Goal: Task Accomplishment & Management: Use online tool/utility

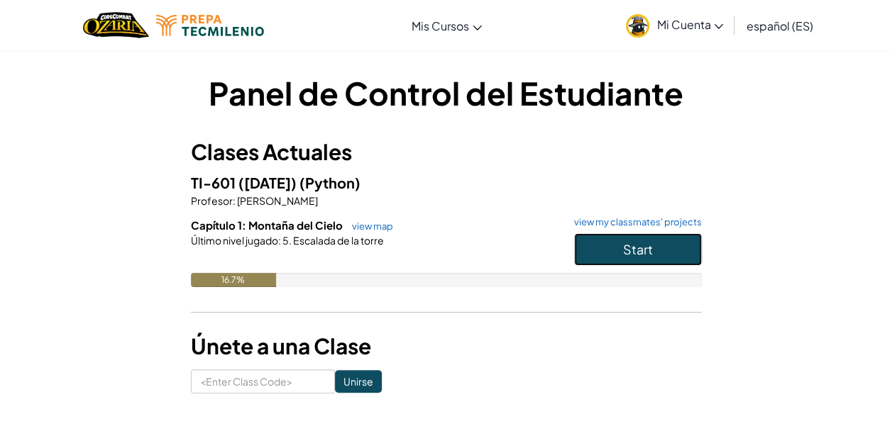
click at [617, 243] on button "Start" at bounding box center [638, 249] width 128 height 33
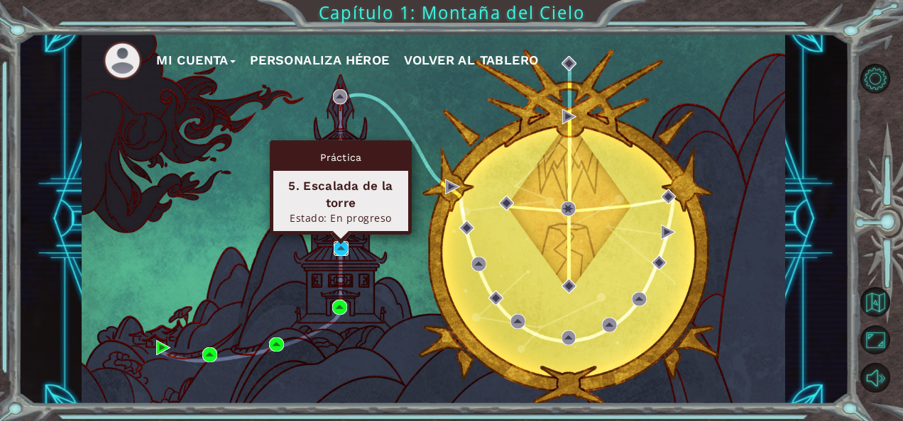
click at [341, 248] on img at bounding box center [340, 248] width 15 height 15
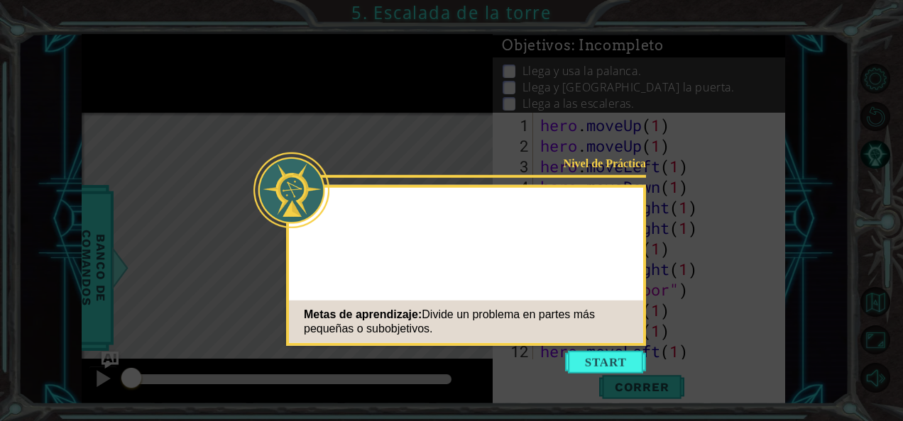
scroll to position [144, 0]
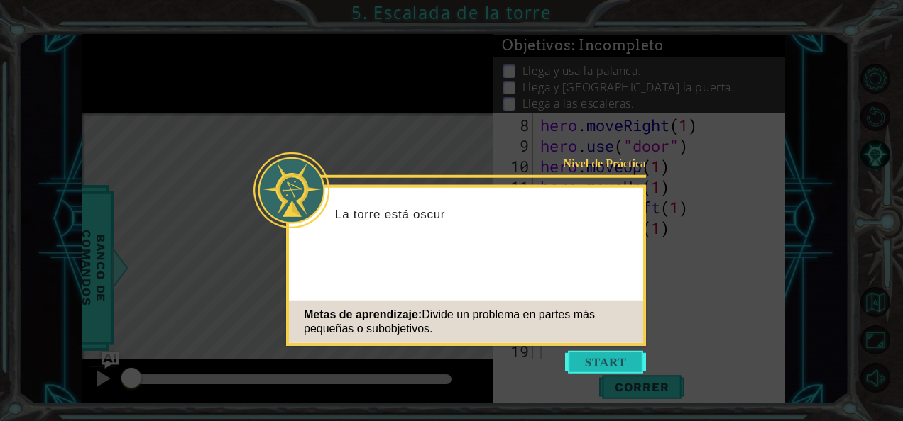
click at [605, 372] on button "Start" at bounding box center [605, 362] width 81 height 23
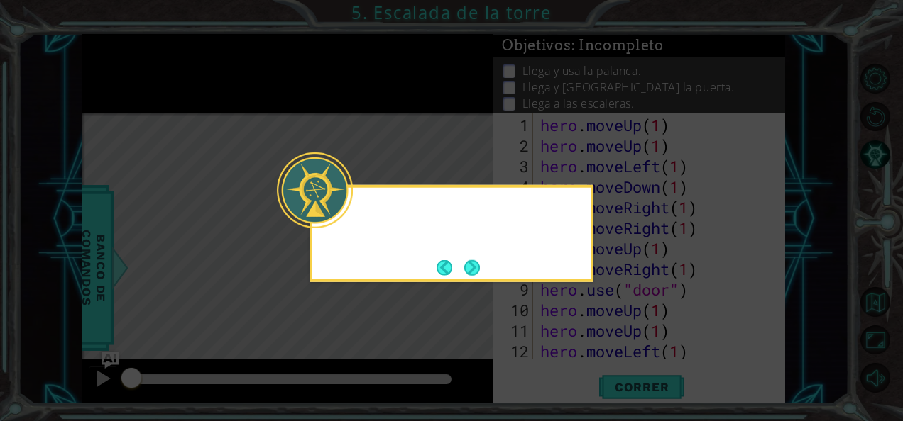
scroll to position [0, 0]
click at [464, 272] on button "Next" at bounding box center [472, 268] width 16 height 16
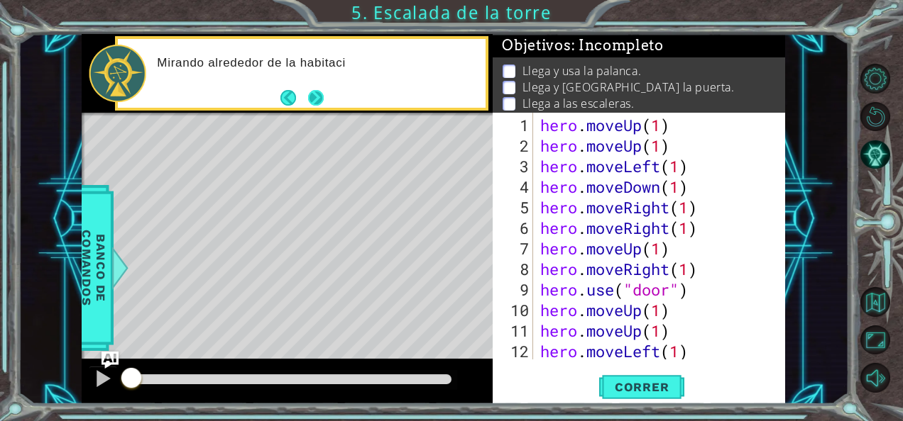
click at [312, 99] on button "Next" at bounding box center [316, 98] width 16 height 16
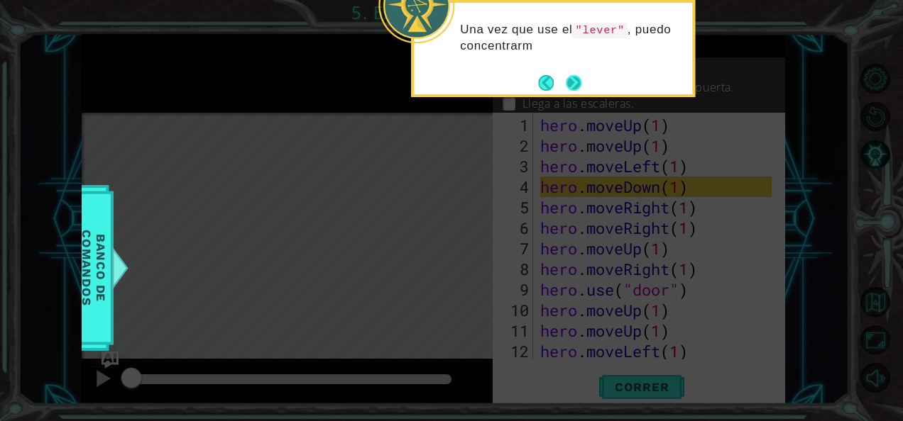
click at [573, 75] on button "Next" at bounding box center [574, 83] width 16 height 16
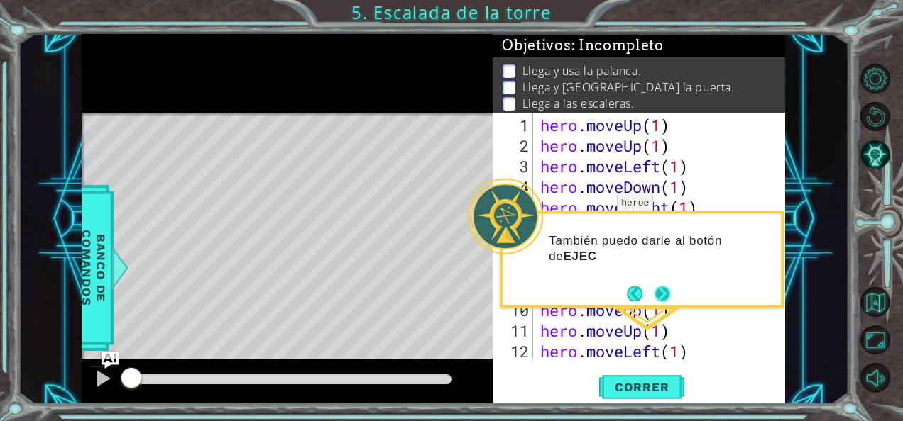
click at [654, 296] on button "Next" at bounding box center [662, 294] width 16 height 16
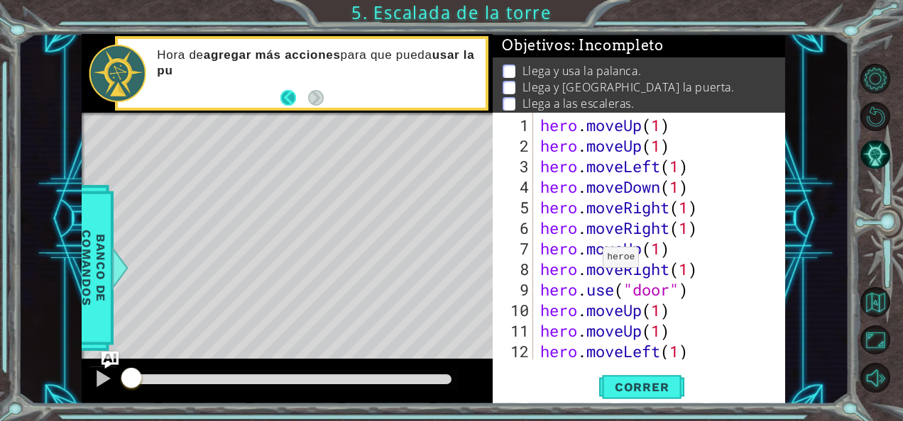
click at [288, 95] on button "Back" at bounding box center [294, 98] width 28 height 16
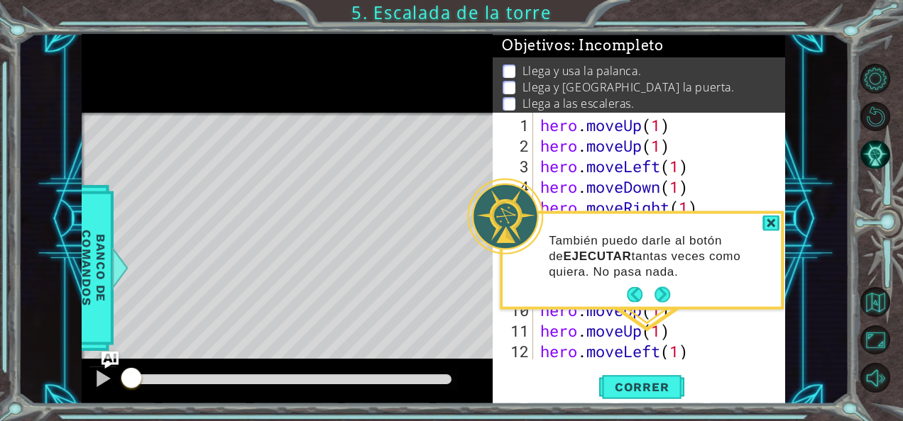
click at [288, 95] on div at bounding box center [287, 73] width 411 height 79
click at [652, 379] on button "Correr" at bounding box center [641, 387] width 85 height 29
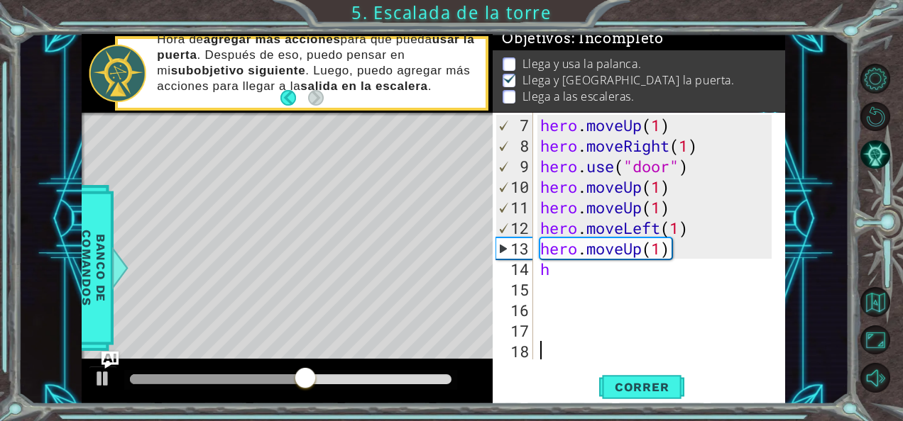
scroll to position [123, 0]
click at [612, 272] on div "hero . moveUp ( 1 ) hero . moveRight ( 1 ) hero . use ( "door" ) hero . moveUp …" at bounding box center [657, 259] width 241 height 288
type textarea "he"
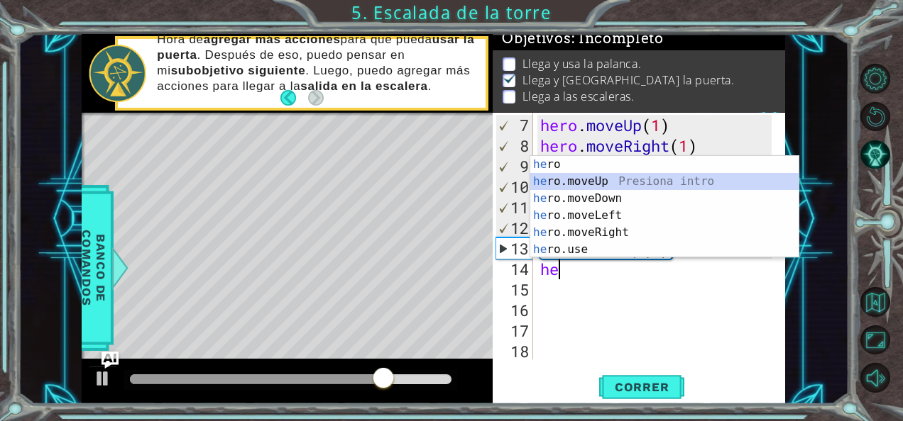
click at [609, 179] on div "he ro Presiona intro he ro.moveUp Presiona intro he ro.moveDown Presiona intro …" at bounding box center [664, 224] width 269 height 136
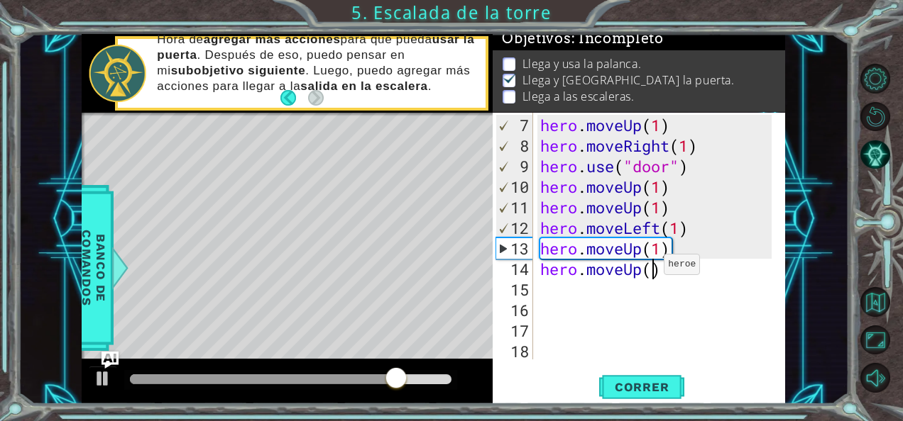
click at [651, 270] on div "hero . moveUp ( 1 ) hero . moveRight ( 1 ) hero . use ( "door" ) hero . moveUp …" at bounding box center [657, 259] width 241 height 288
type textarea "hero.moveUp(1)"
click at [651, 392] on span "Correr" at bounding box center [641, 387] width 83 height 14
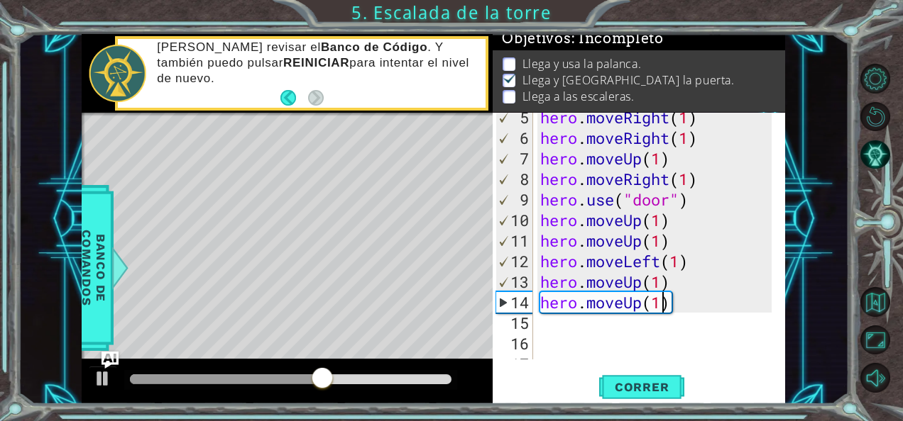
scroll to position [144, 0]
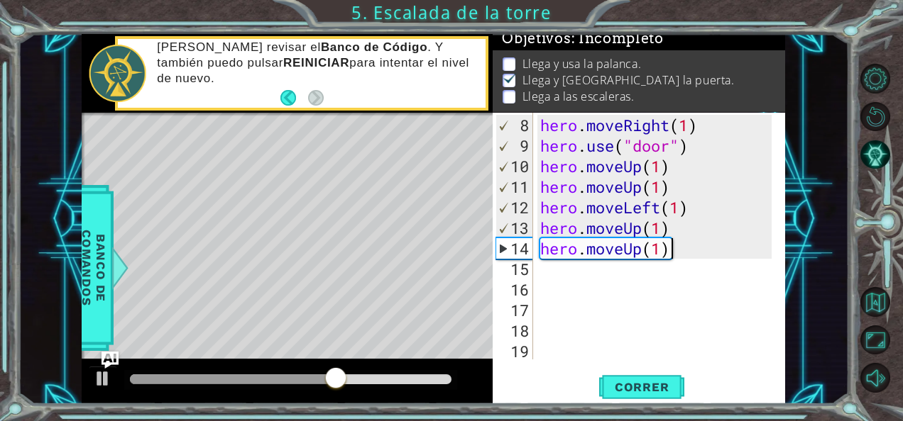
click at [680, 252] on div "hero . moveRight ( 1 ) hero . use ( "door" ) hero . moveUp ( 1 ) hero . moveUp …" at bounding box center [657, 259] width 241 height 288
drag, startPoint x: 680, startPoint y: 252, endPoint x: 457, endPoint y: 254, distance: 222.8
click at [457, 254] on div "1 ההההההההההההההההההההההההההההההההההההההההההההההההההההההההההההההההההההההההההההה…" at bounding box center [433, 219] width 703 height 371
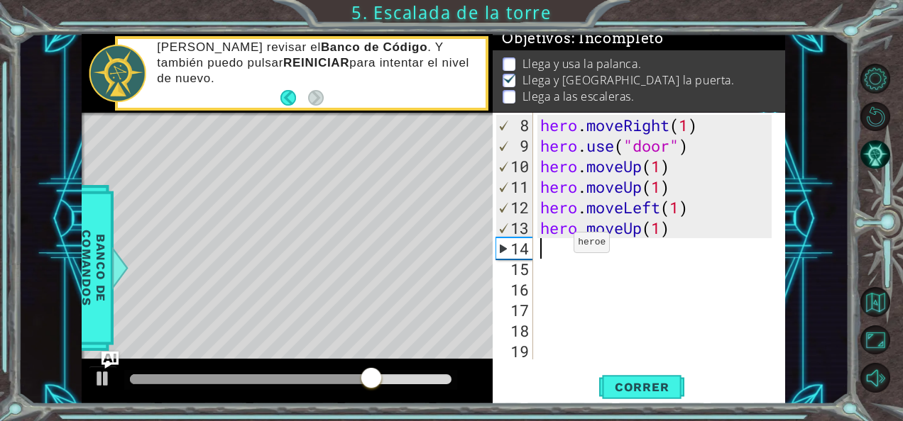
type textarea "h"
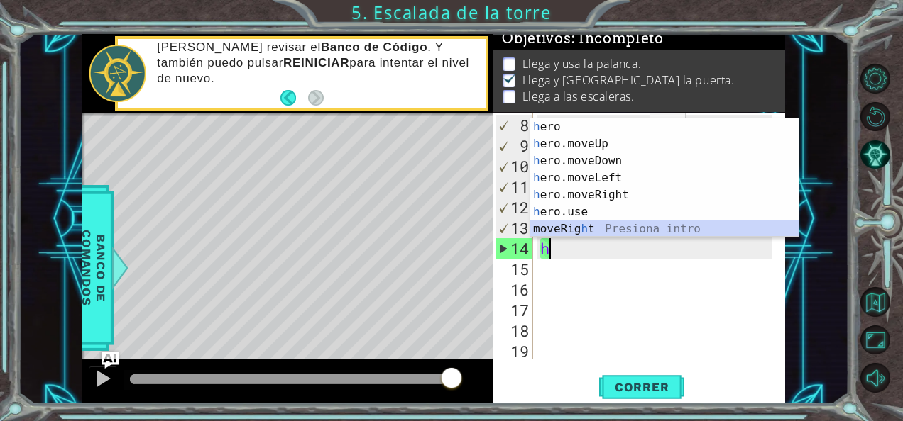
click at [583, 225] on div "h ero Presiona intro h ero.moveUp Presiona intro h ero.moveDown Presiona intro …" at bounding box center [664, 194] width 269 height 153
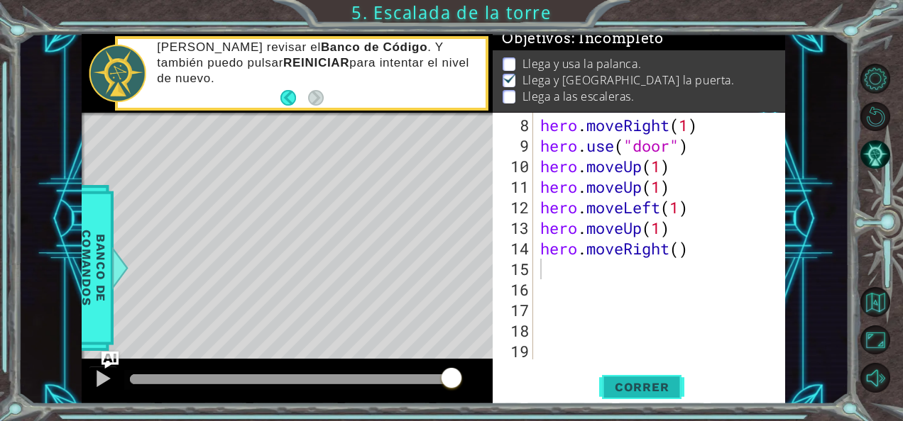
click at [644, 380] on span "Correr" at bounding box center [641, 387] width 83 height 14
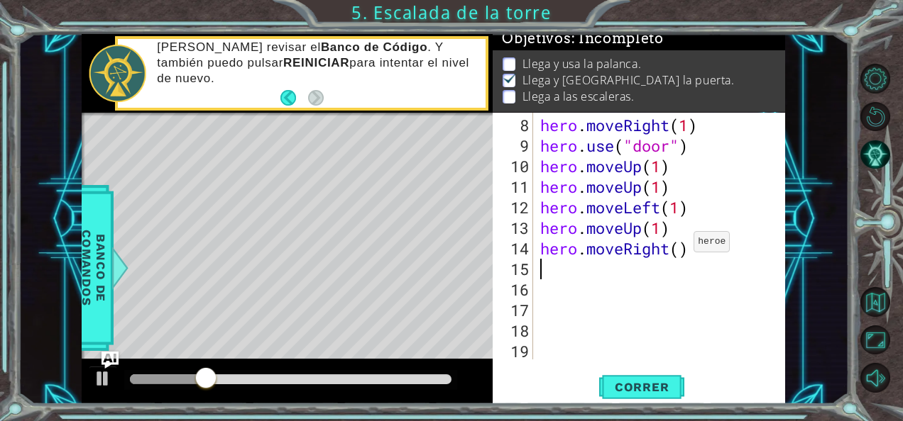
click at [681, 247] on div "hero . moveRight ( 1 ) hero . use ( "door" ) hero . moveUp ( 1 ) hero . moveUp …" at bounding box center [657, 259] width 241 height 288
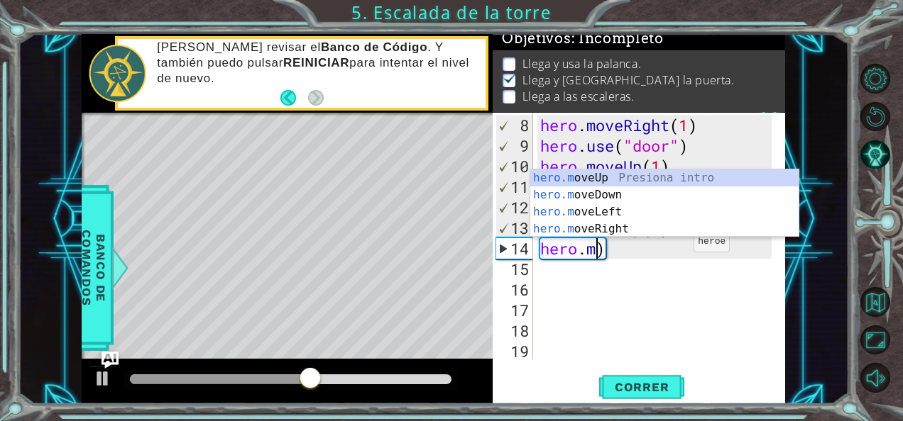
scroll to position [0, 1]
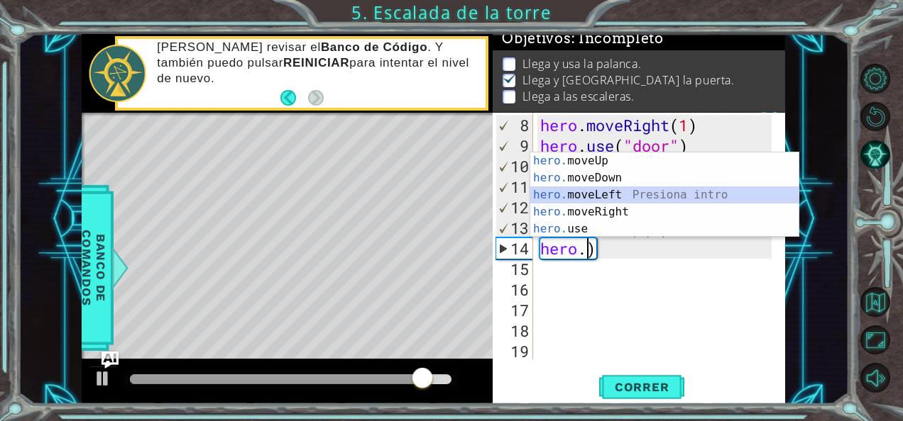
click at [639, 193] on div "hero. moveUp Presiona intro hero. moveDown Presiona intro hero. moveLeft Presio…" at bounding box center [664, 212] width 269 height 119
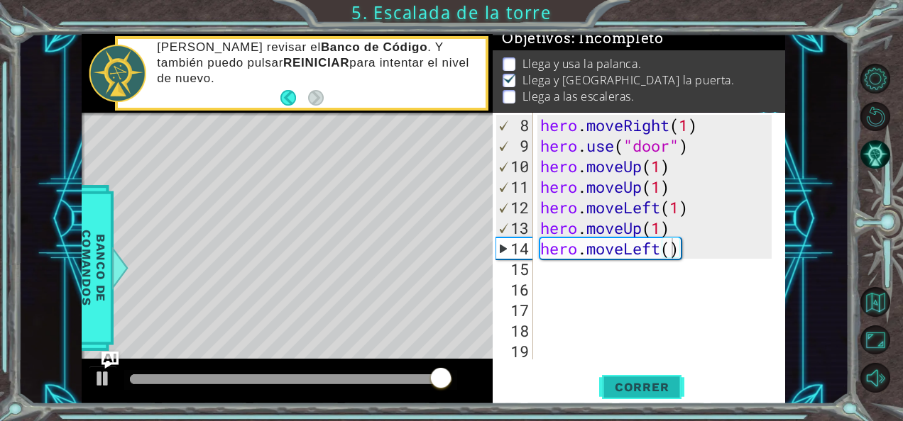
click at [643, 385] on span "Correr" at bounding box center [641, 387] width 83 height 14
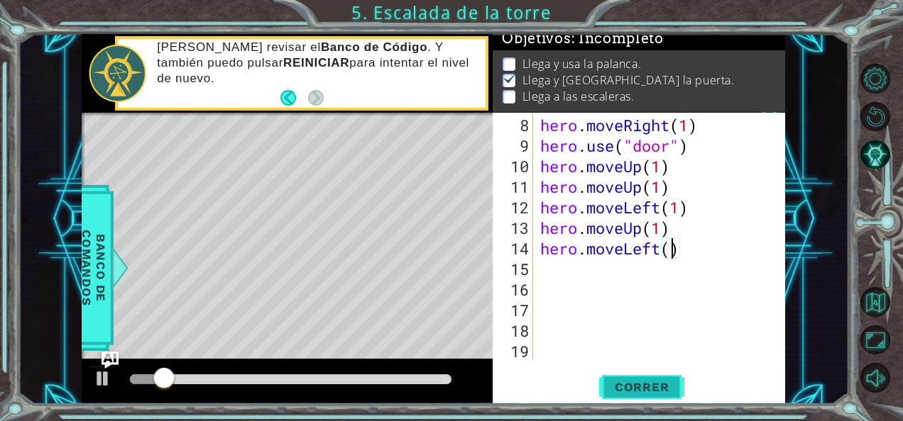
scroll to position [0, 6]
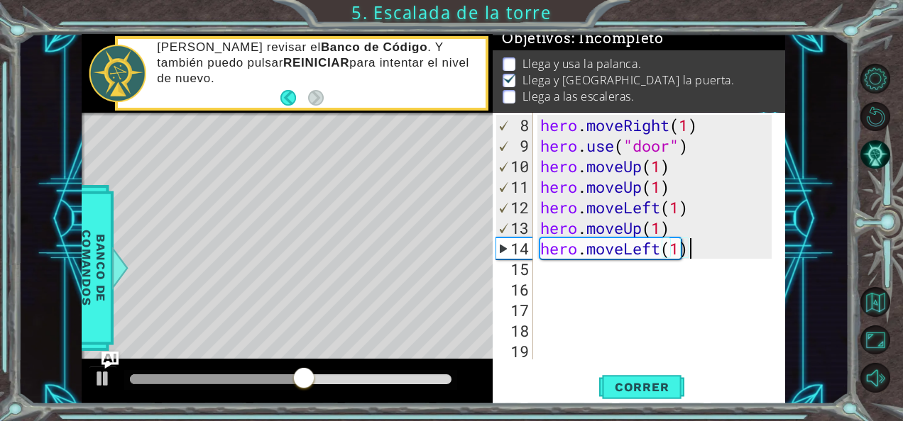
click at [699, 251] on div "hero . moveRight ( 1 ) hero . use ( "door" ) hero . moveUp ( 1 ) hero . moveUp …" at bounding box center [657, 259] width 241 height 288
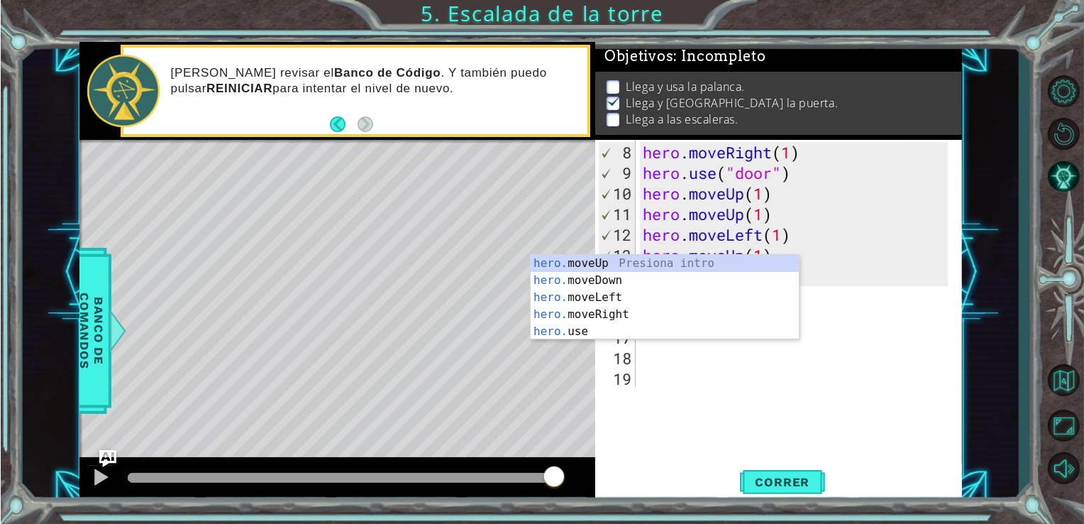
scroll to position [144, 0]
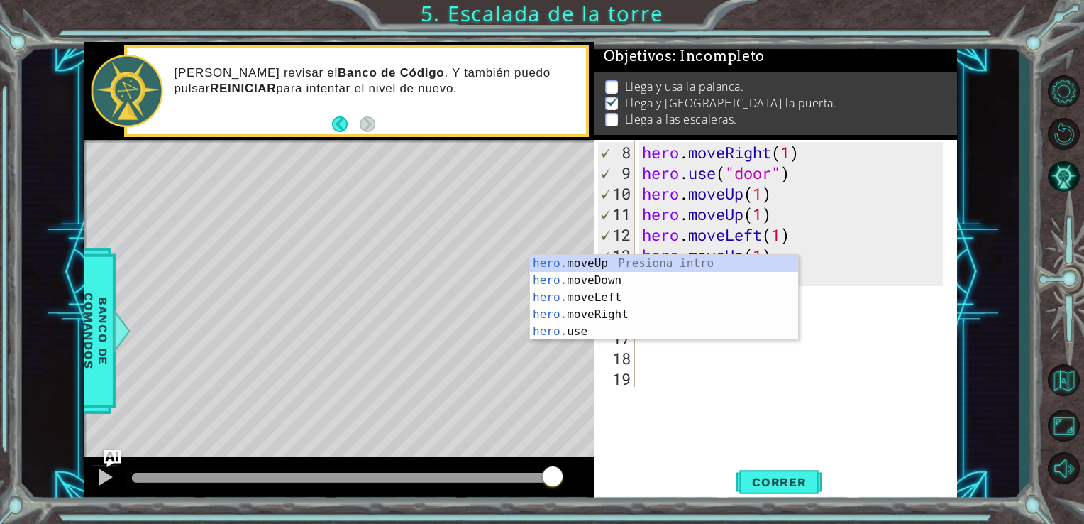
type textarea "hero."
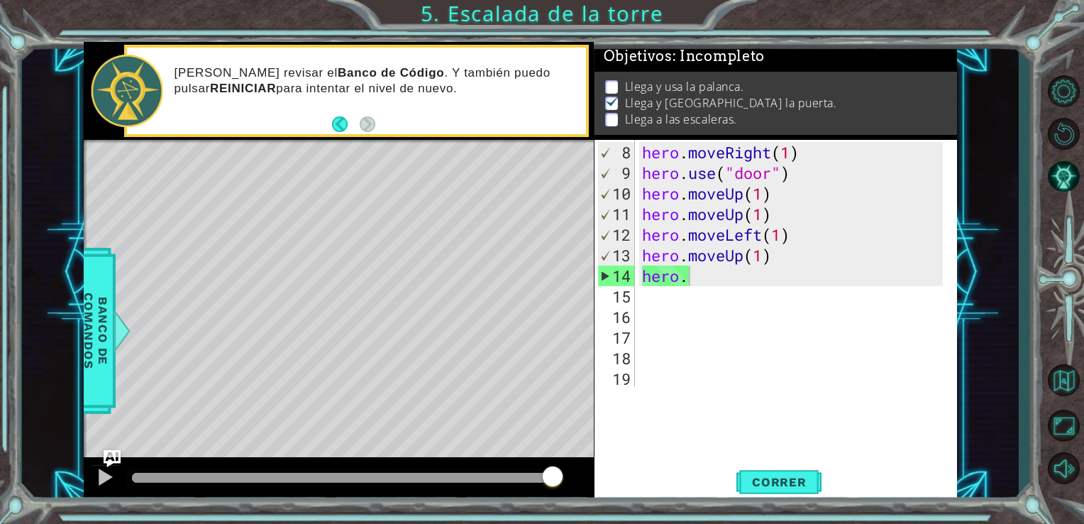
click at [534, 292] on div "Level Map" at bounding box center [412, 349] width 656 height 418
click at [537, 294] on div "Level Map" at bounding box center [412, 349] width 656 height 418
click at [570, 137] on div "Debería revisar el Banco de Código . Y también puedo pulsar REINICIAR para inte…" at bounding box center [356, 91] width 465 height 92
click at [539, 124] on div "Debería revisar el Banco de Código . Y también puedo pulsar REINICIAR para inte…" at bounding box center [375, 91] width 422 height 66
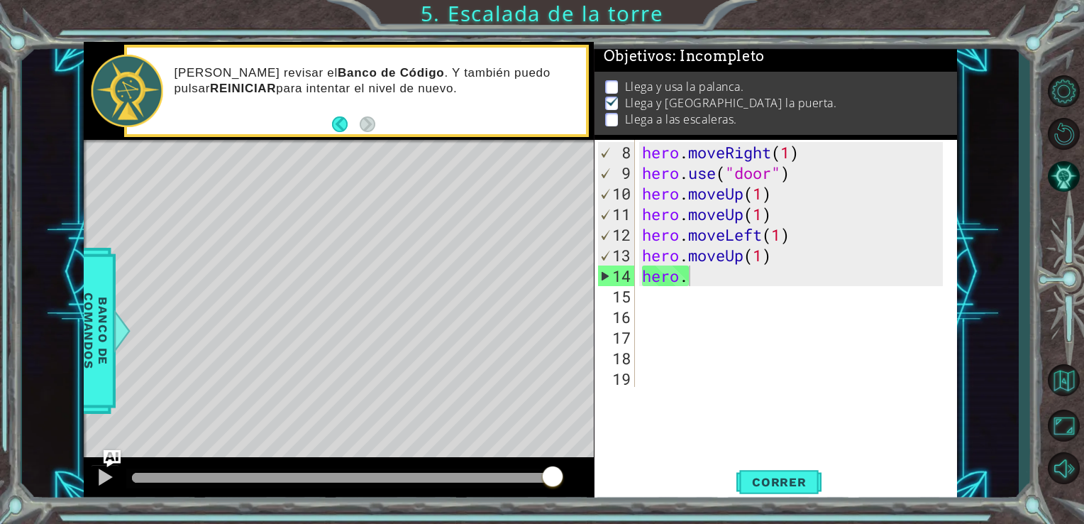
click at [529, 263] on div "Level Map" at bounding box center [412, 349] width 656 height 418
click at [709, 399] on div "Level Map" at bounding box center [412, 349] width 656 height 418
click at [704, 421] on div "Level Map" at bounding box center [412, 349] width 656 height 418
click at [891, 123] on button "Reiniciar nivel\a" at bounding box center [1063, 134] width 41 height 38
